Goal: Find specific page/section: Find specific page/section

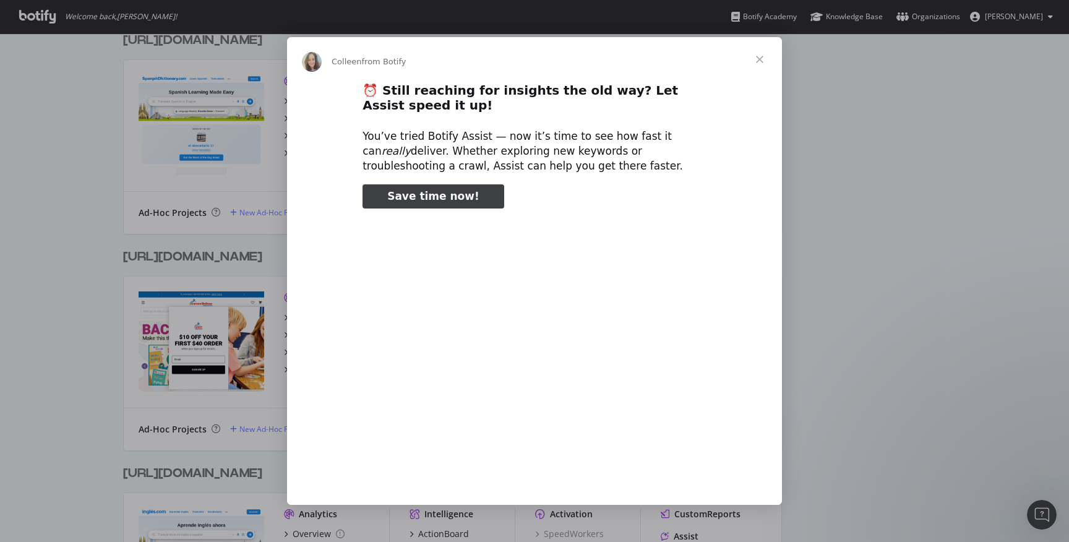
type input "129858"
click at [763, 59] on span "Close" at bounding box center [760, 59] width 45 height 45
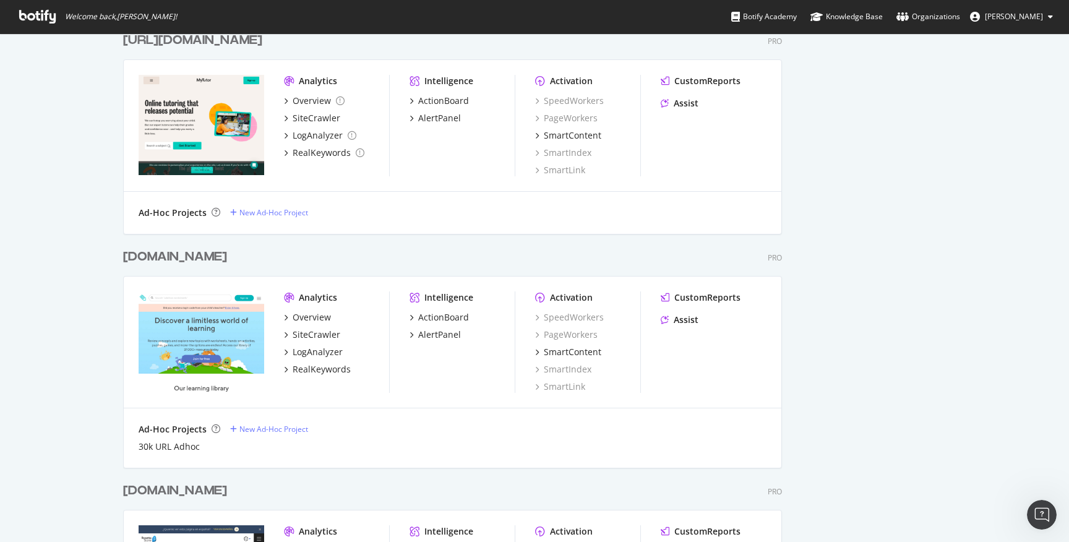
scroll to position [2816, 0]
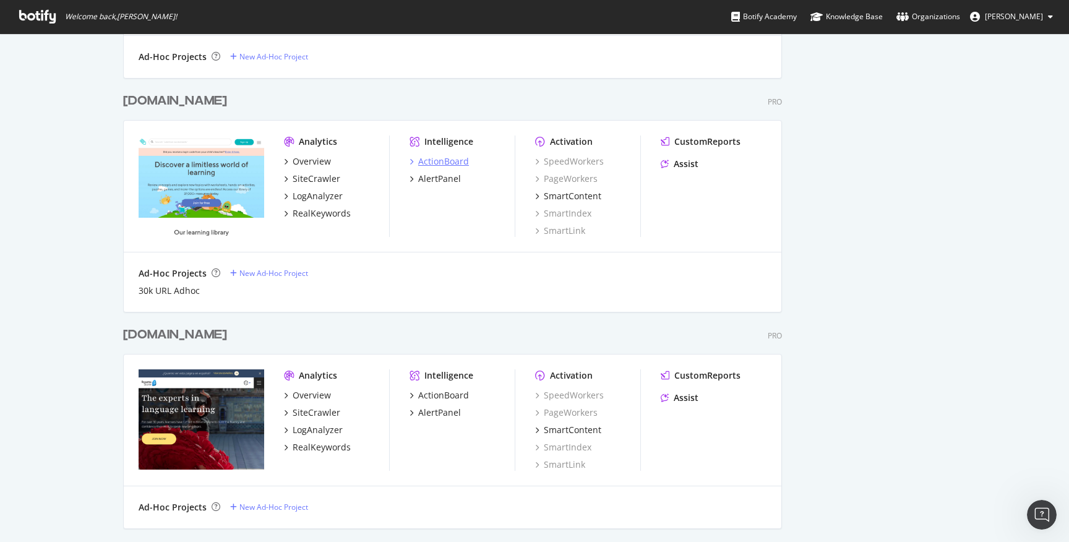
click at [455, 161] on div "ActionBoard" at bounding box center [443, 161] width 51 height 12
